Goal: Information Seeking & Learning: Check status

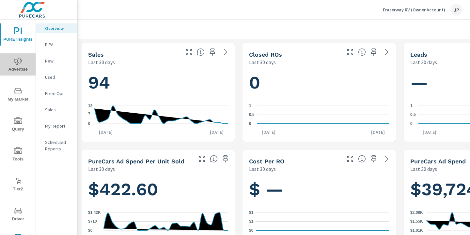
click at [20, 64] on icon "nav menu" at bounding box center [18, 61] width 8 height 8
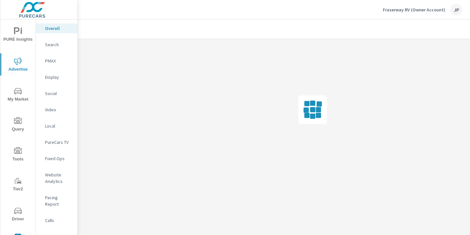
click at [55, 91] on p "Social" at bounding box center [58, 93] width 27 height 7
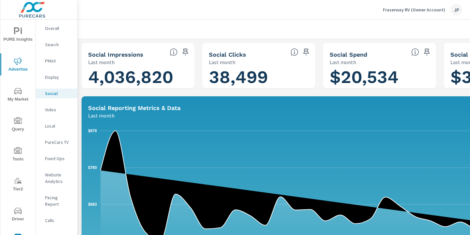
scroll to position [0, 91]
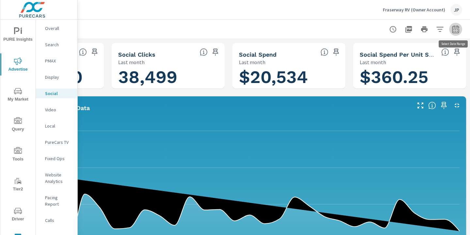
click at [457, 28] on icon "button" at bounding box center [455, 29] width 8 height 8
select select "Last month"
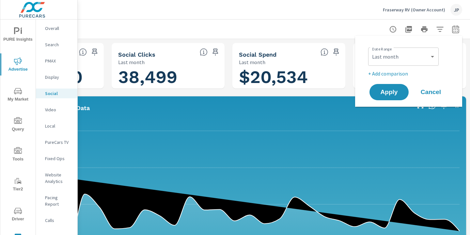
click at [385, 73] on p "+ Add comparison" at bounding box center [409, 74] width 83 height 8
select select "Previous period"
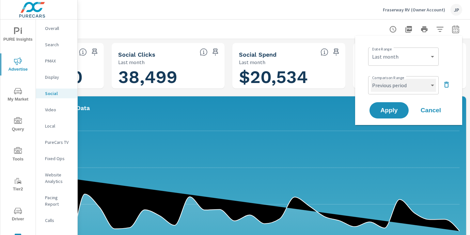
click at [411, 88] on select "Custom Previous period Previous month Previous year" at bounding box center [402, 85] width 65 height 13
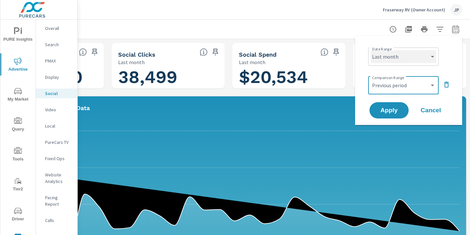
click at [410, 60] on select "Custom [DATE] Last week Last 7 days Last 14 days Last 30 days Last 45 days Last…" at bounding box center [402, 56] width 65 height 13
click at [370, 50] on select "Custom [DATE] Last week Last 7 days Last 14 days Last 30 days Last 45 days Last…" at bounding box center [402, 56] width 65 height 13
select select "Month to date"
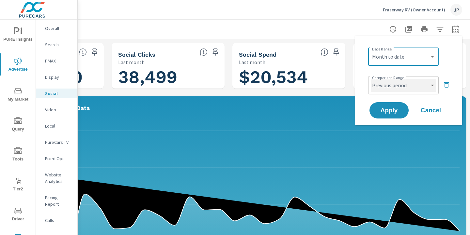
click at [398, 82] on select "Custom Previous period Previous month Previous year" at bounding box center [402, 85] width 65 height 13
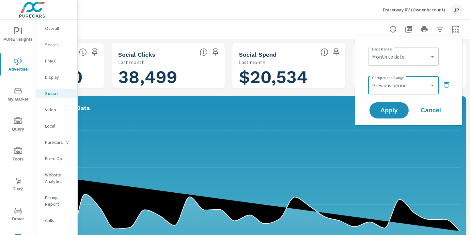
click at [447, 82] on icon "button" at bounding box center [446, 85] width 5 height 6
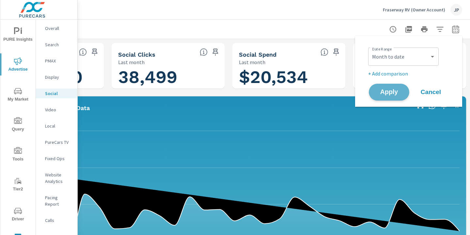
click at [393, 92] on span "Apply" at bounding box center [388, 92] width 27 height 6
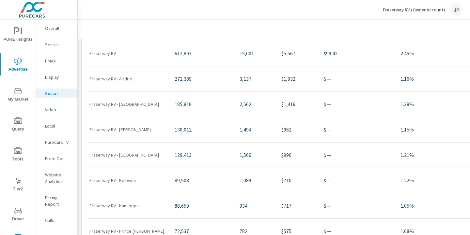
scroll to position [392, 0]
